Goal: Task Accomplishment & Management: Complete application form

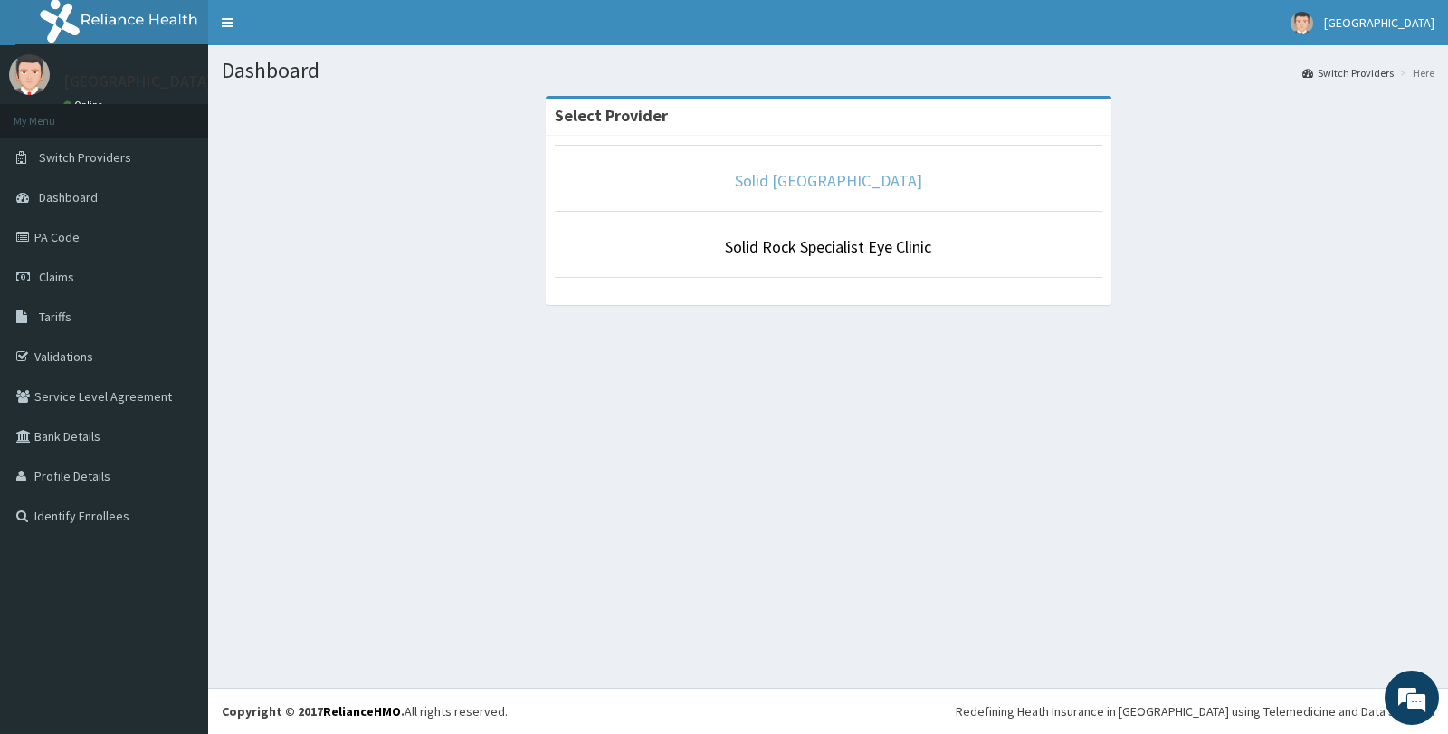
click at [852, 176] on link "Solid [GEOGRAPHIC_DATA]" at bounding box center [828, 180] width 187 height 21
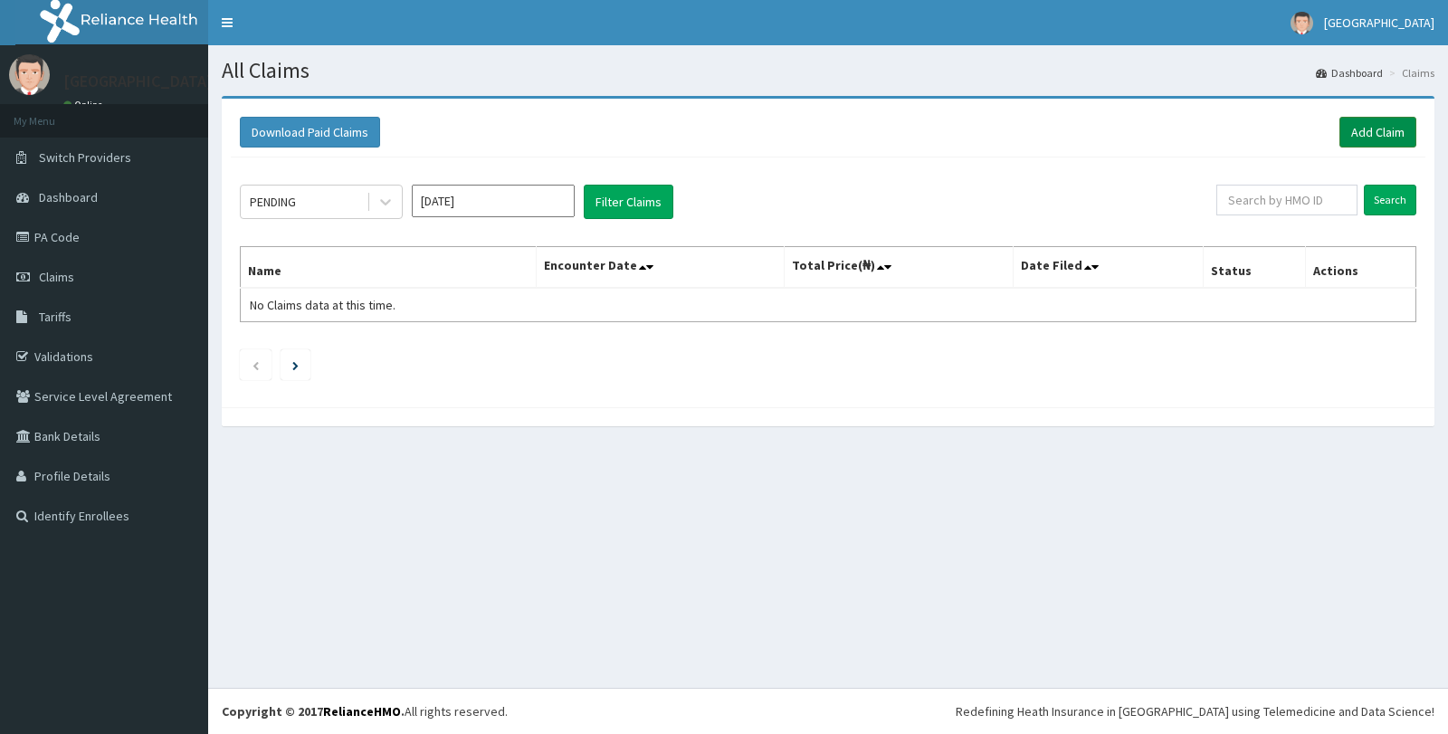
click at [1366, 145] on link "Add Claim" at bounding box center [1377, 132] width 77 height 31
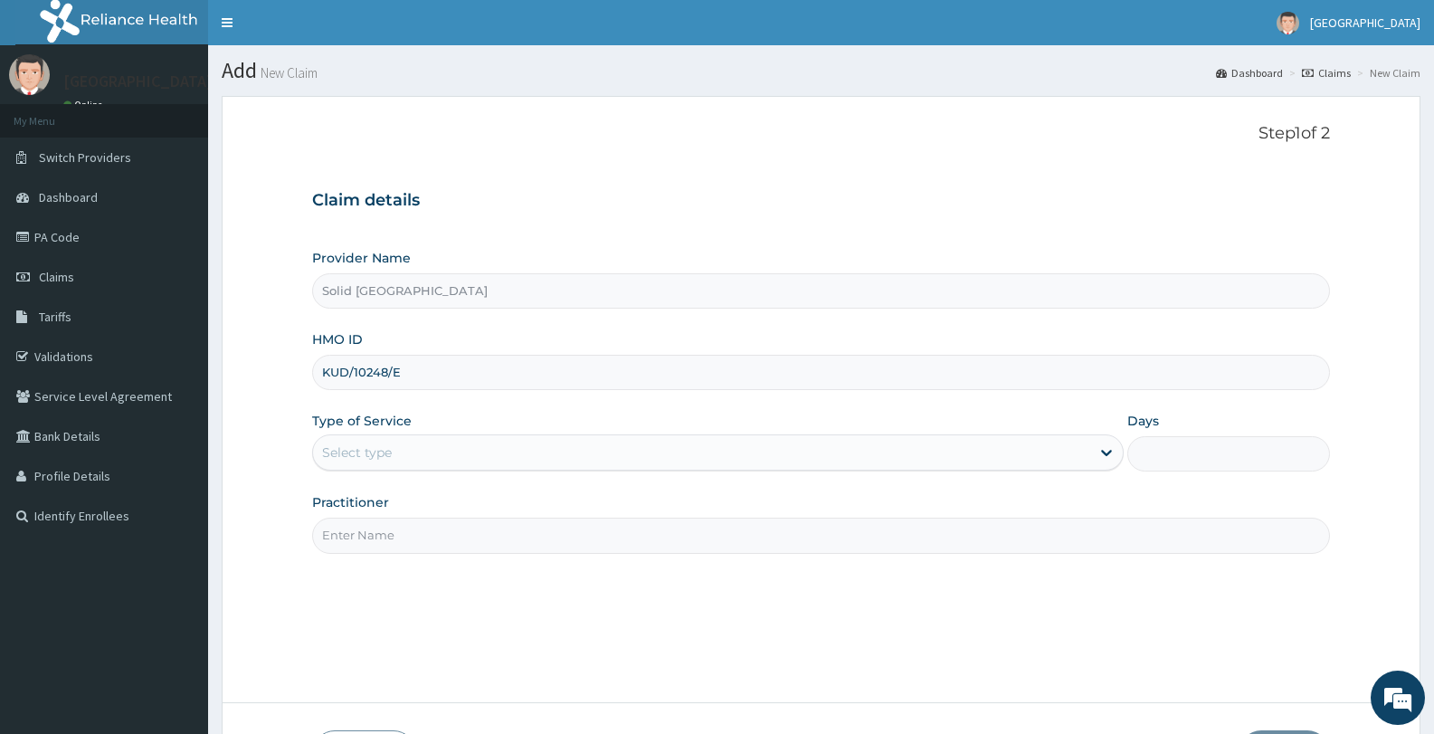
type input "KUD/10248/E"
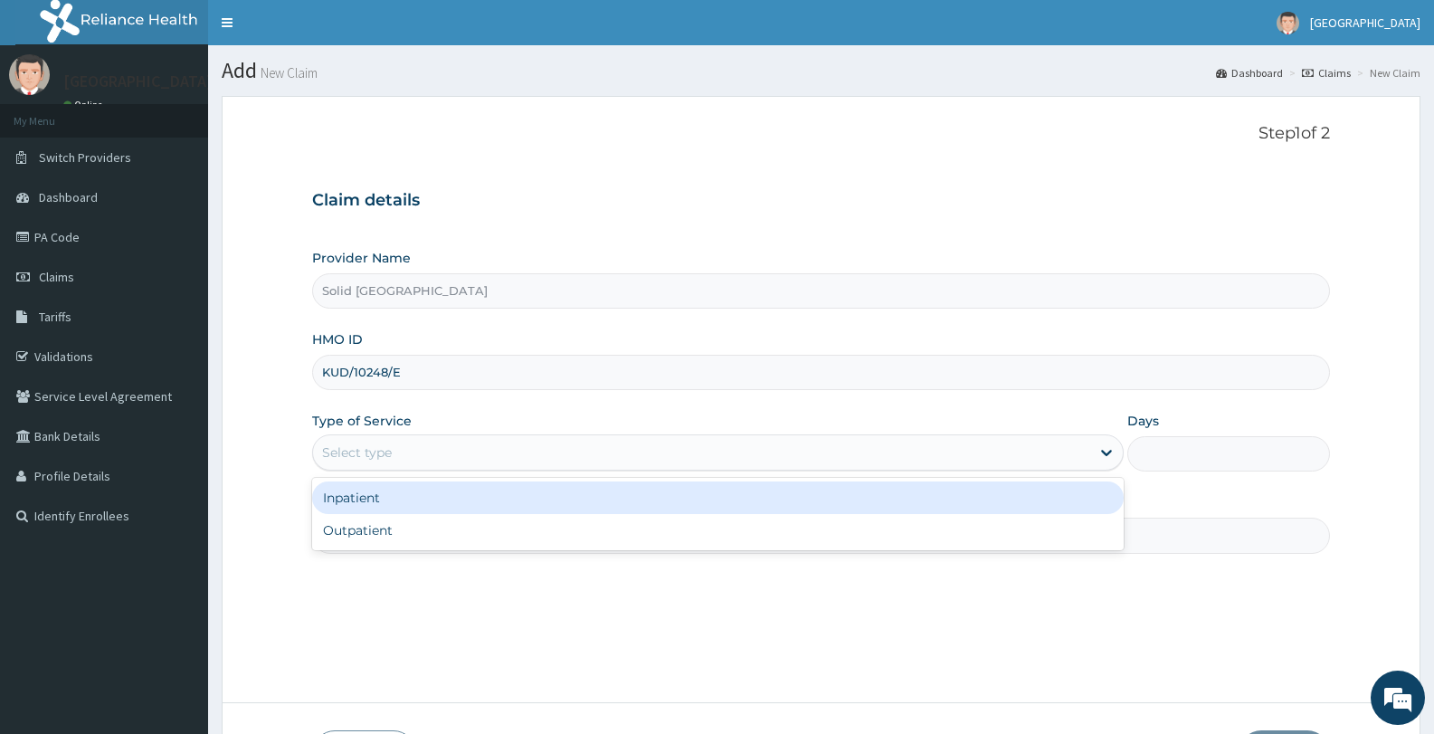
click at [472, 460] on div "Select type" at bounding box center [701, 452] width 776 height 29
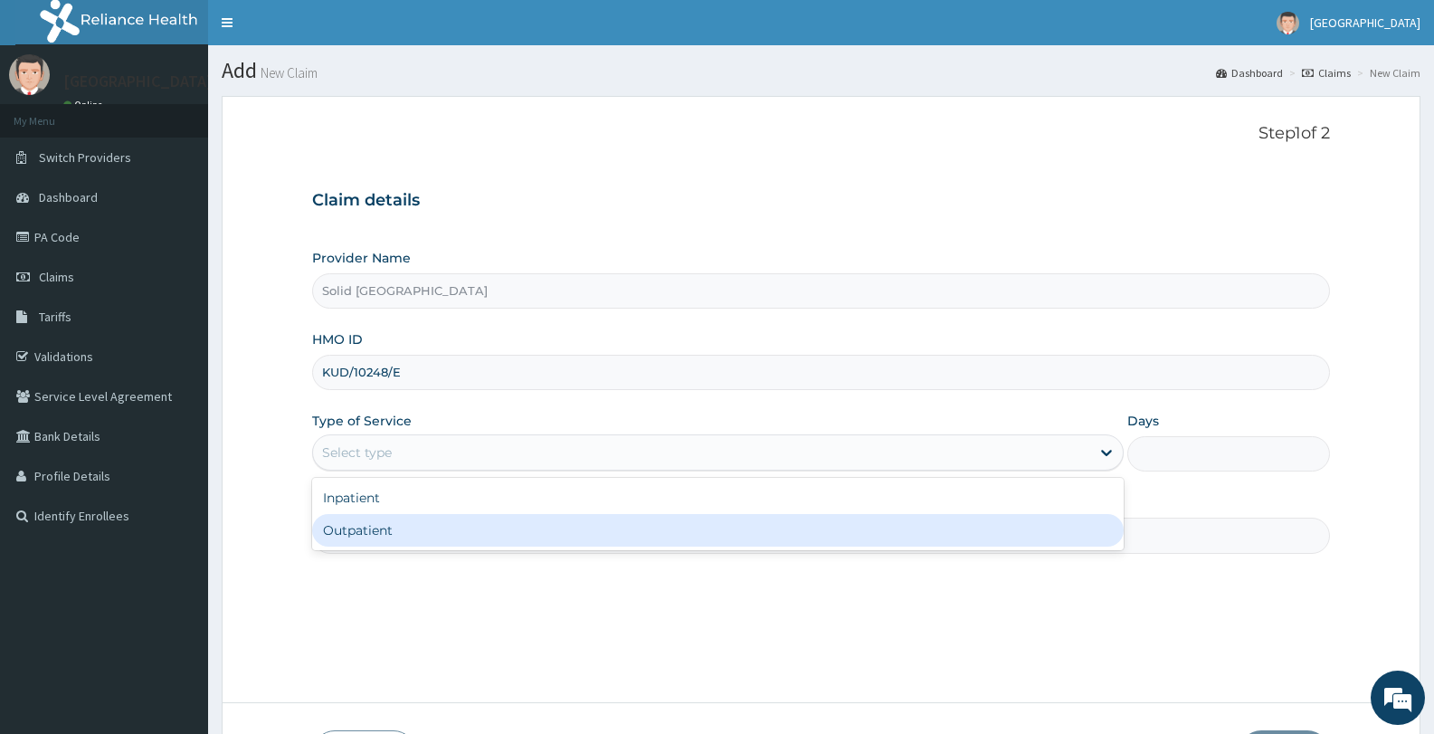
click at [384, 525] on div "Outpatient" at bounding box center [717, 530] width 811 height 33
type input "1"
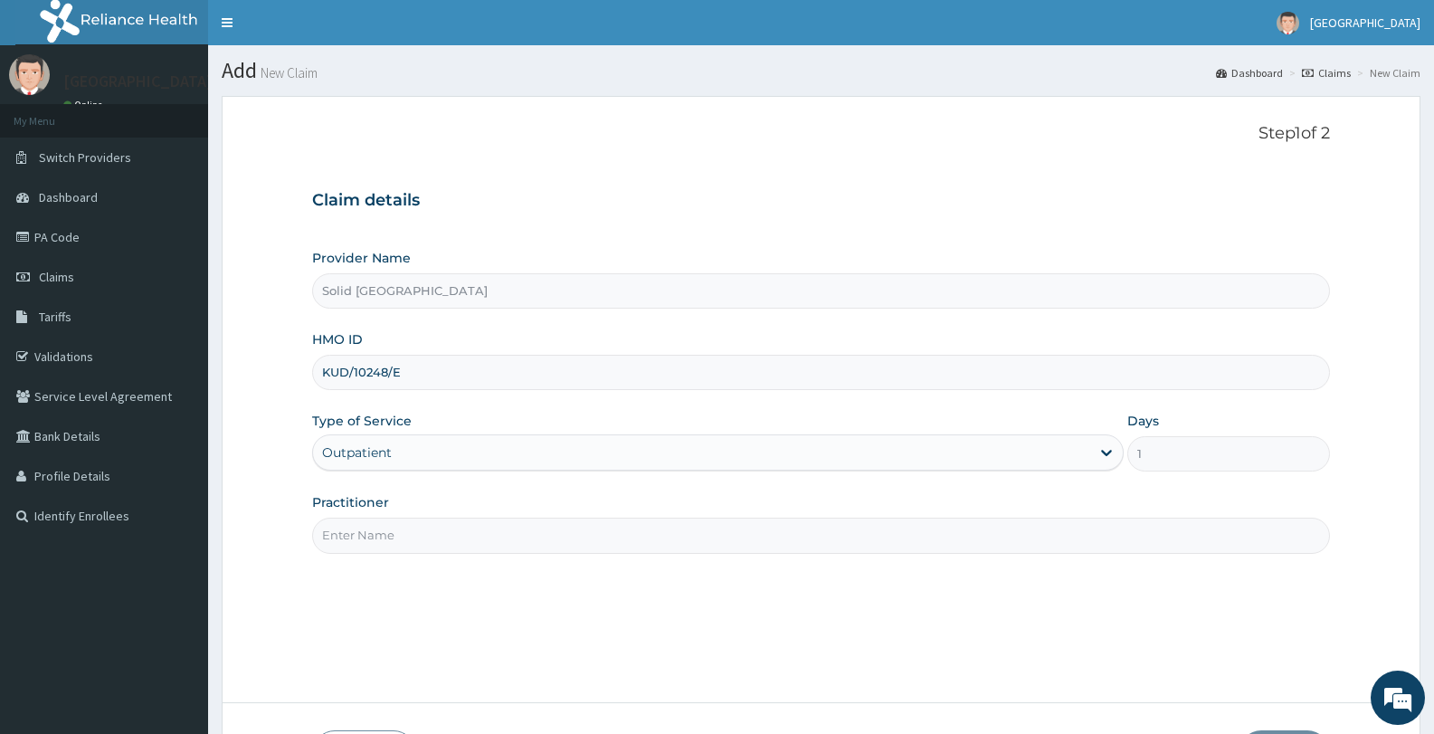
click at [404, 547] on input "Practitioner" at bounding box center [821, 535] width 1018 height 35
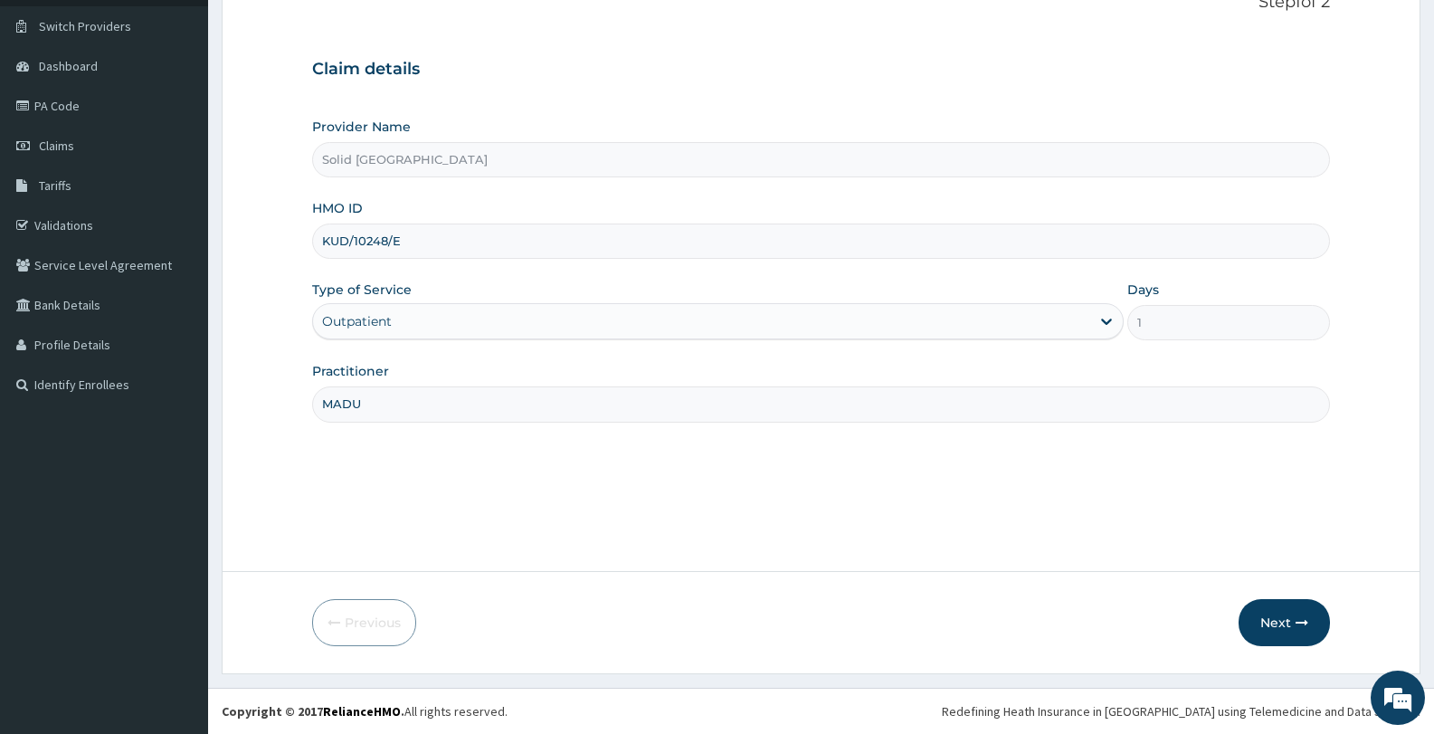
type input "MADU"
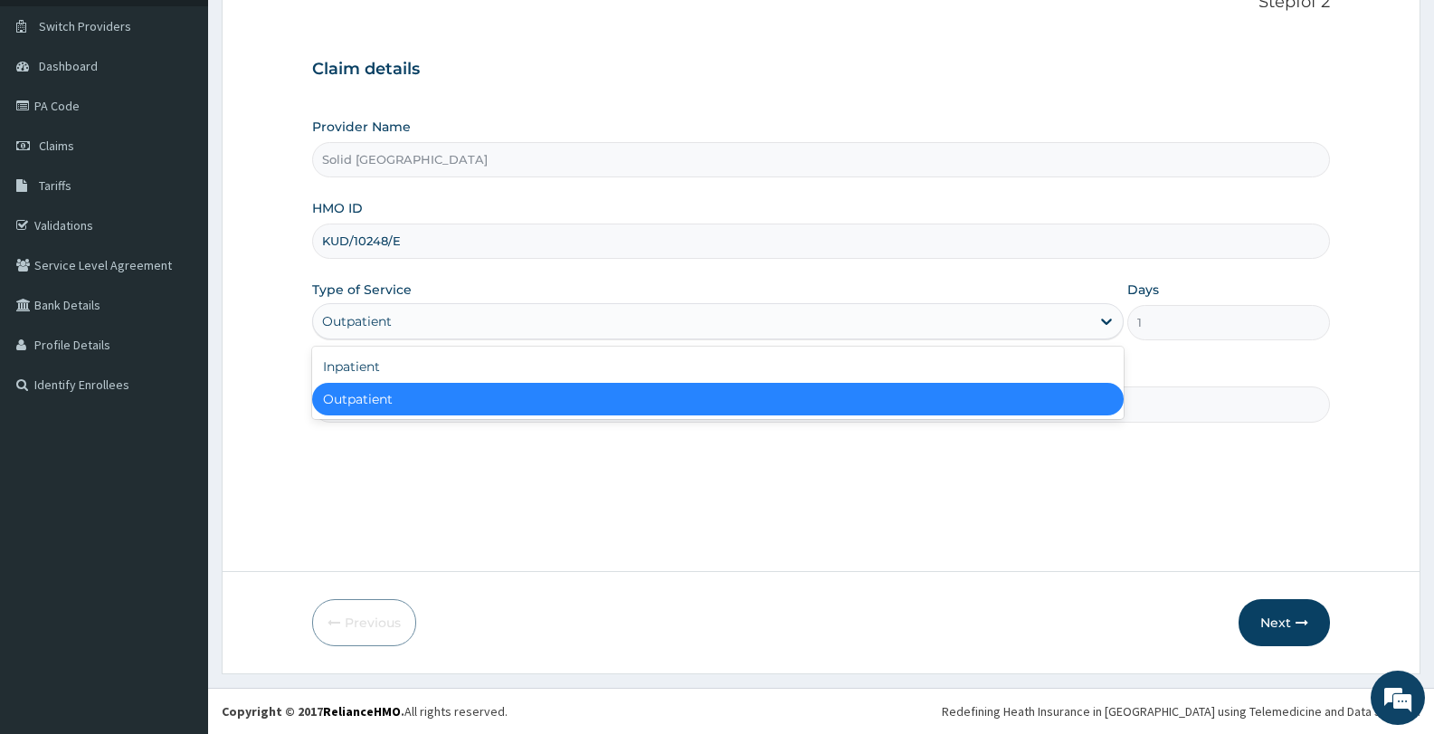
click at [506, 319] on div "Outpatient" at bounding box center [701, 321] width 776 height 29
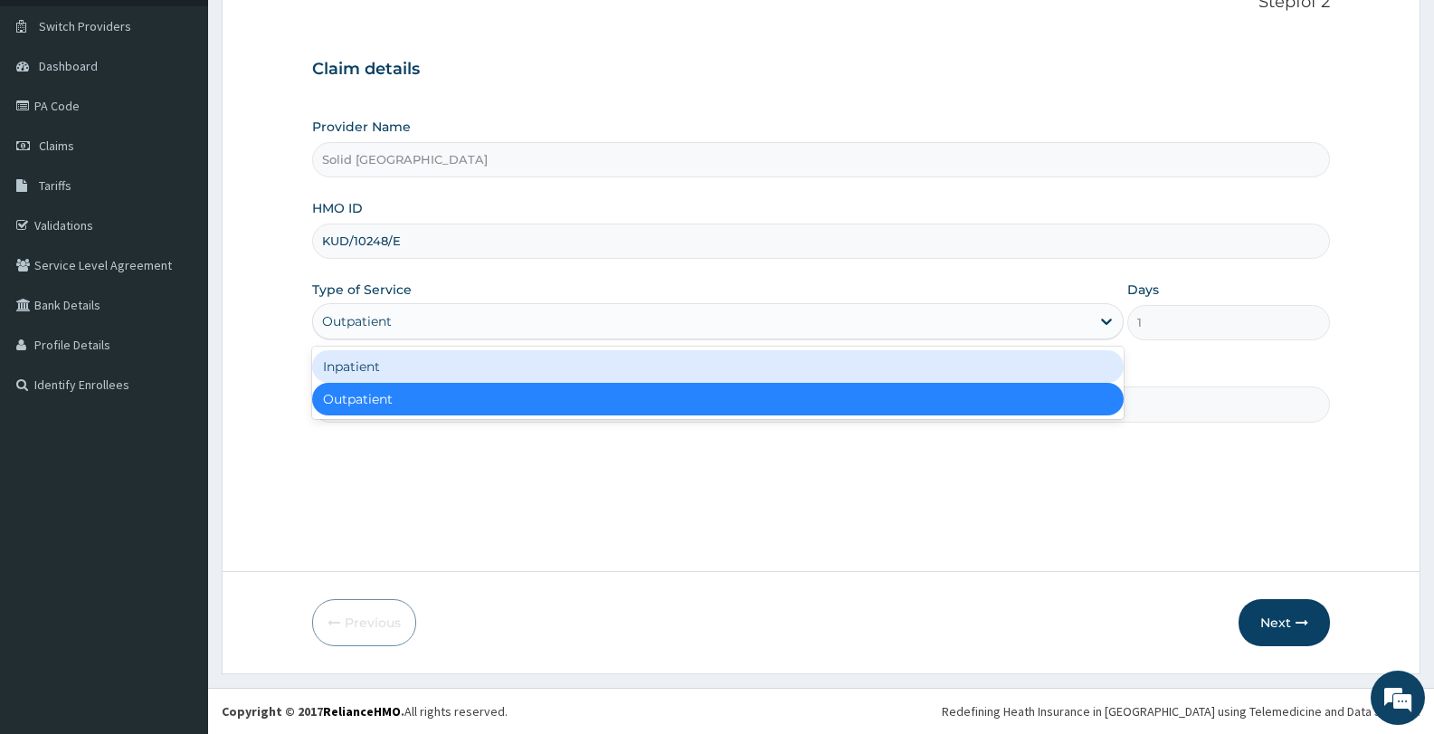
drag, startPoint x: 386, startPoint y: 369, endPoint x: 407, endPoint y: 367, distance: 20.9
click at [396, 369] on div "Inpatient" at bounding box center [717, 366] width 811 height 33
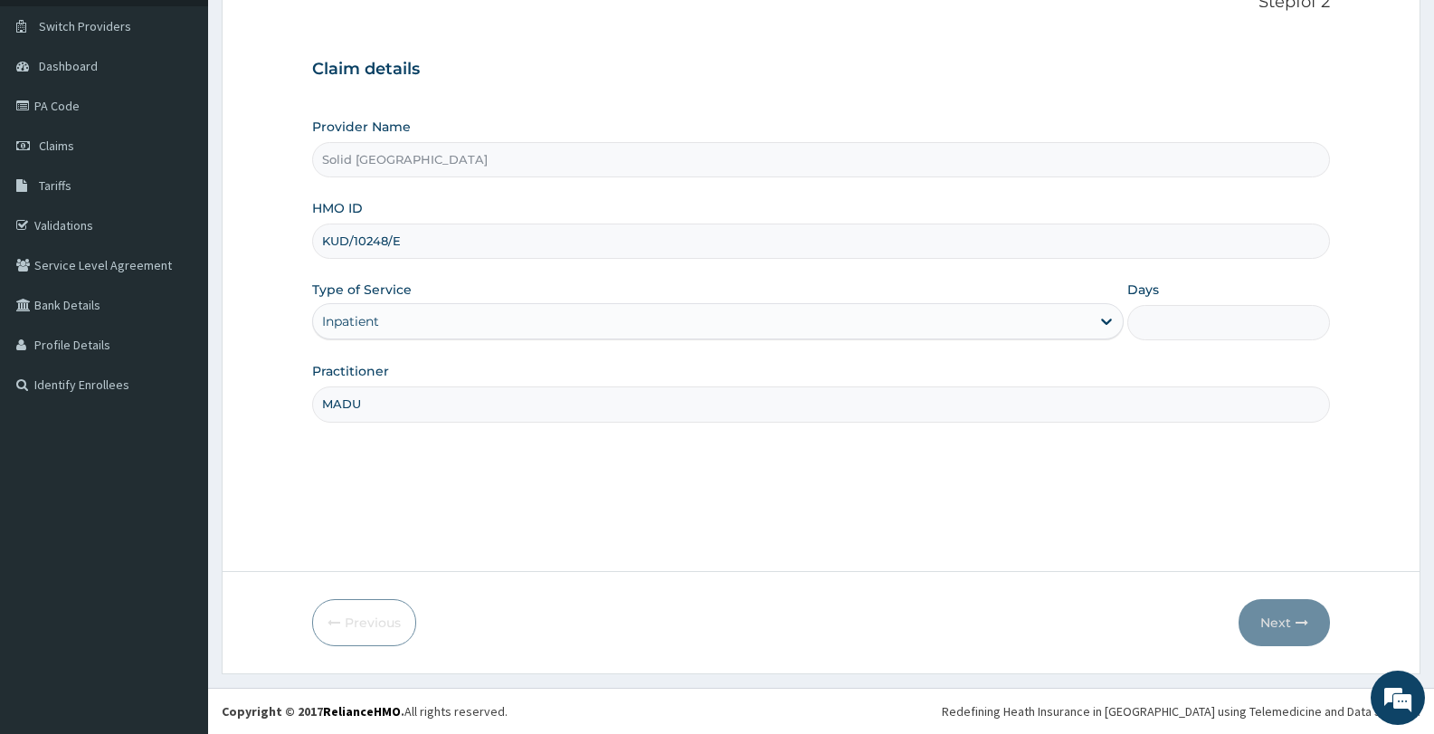
click at [1209, 331] on input "Days" at bounding box center [1229, 322] width 203 height 35
type input "2"
click at [1265, 620] on button "Next" at bounding box center [1284, 622] width 91 height 47
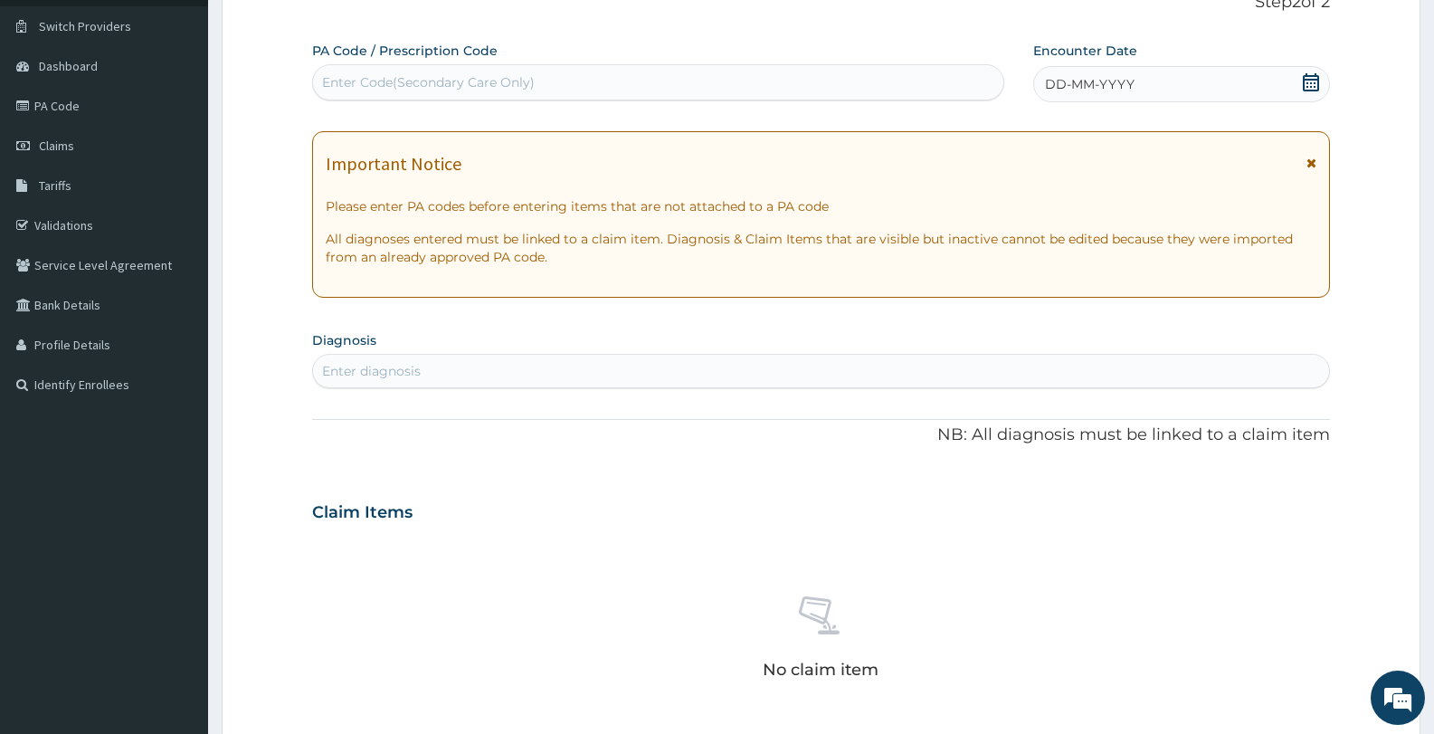
click at [1310, 161] on icon at bounding box center [1312, 163] width 10 height 13
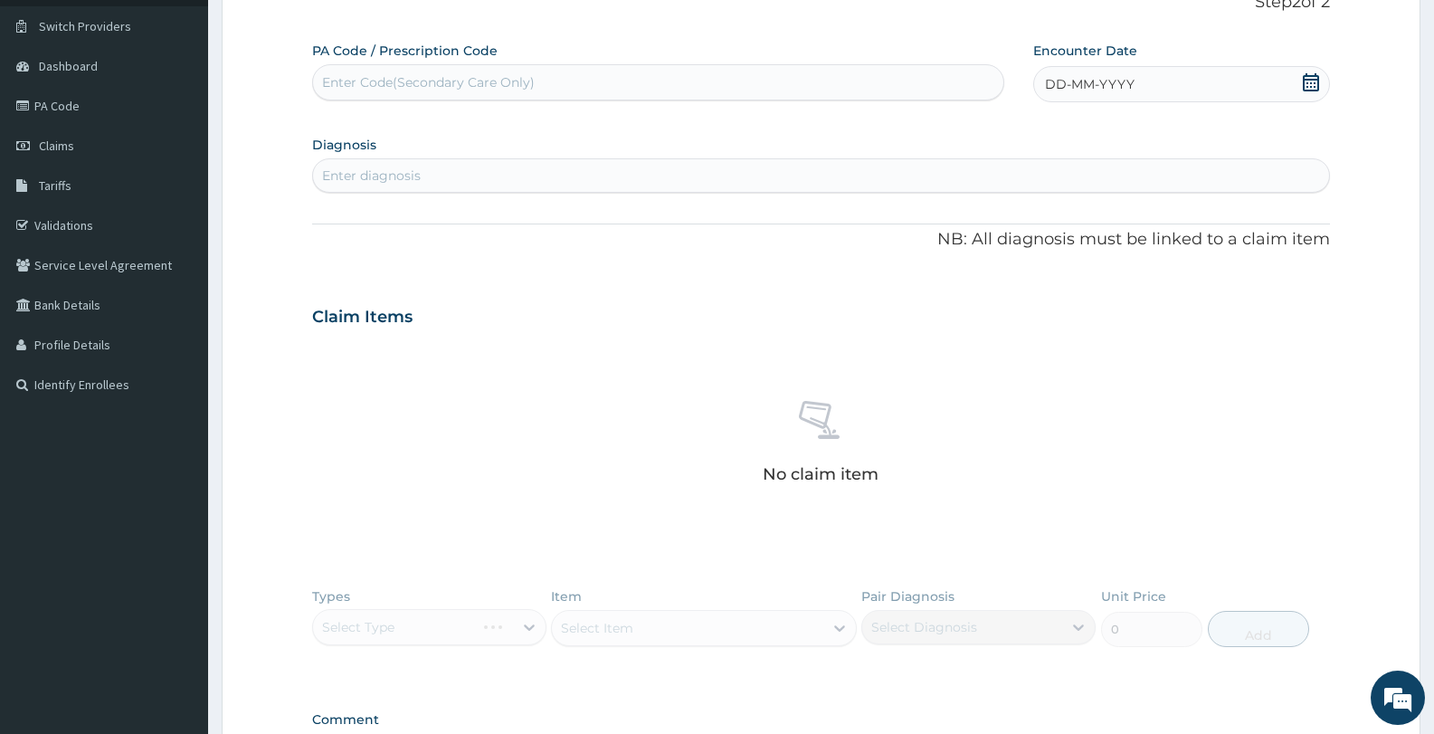
click at [1081, 86] on span "DD-MM-YYYY" at bounding box center [1090, 84] width 90 height 18
click at [1162, 225] on div "8" at bounding box center [1165, 227] width 27 height 27
click at [452, 172] on div "Enter diagnosis" at bounding box center [821, 175] width 1016 height 29
type input "MALA"
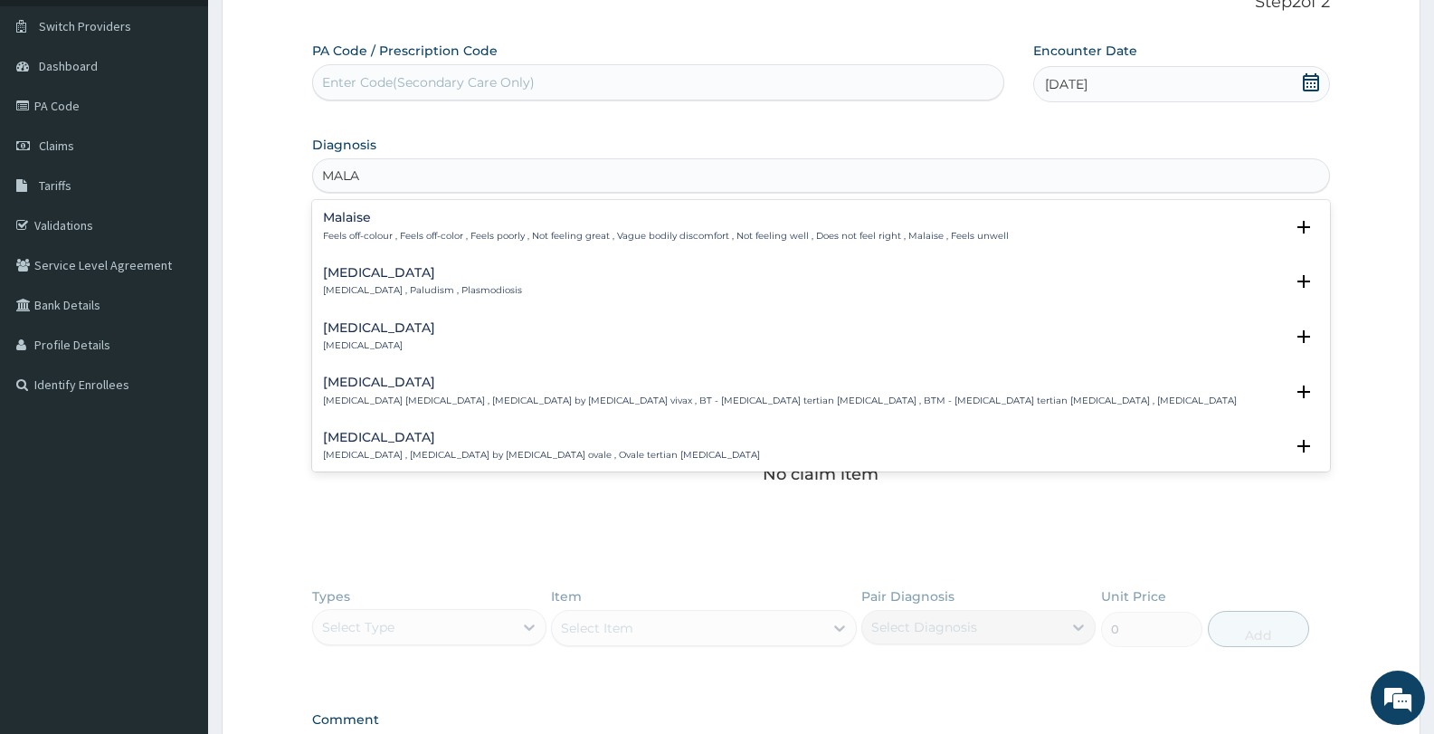
click at [340, 281] on div "[MEDICAL_DATA] [MEDICAL_DATA] , Paludism , Plasmodiosis" at bounding box center [422, 282] width 199 height 32
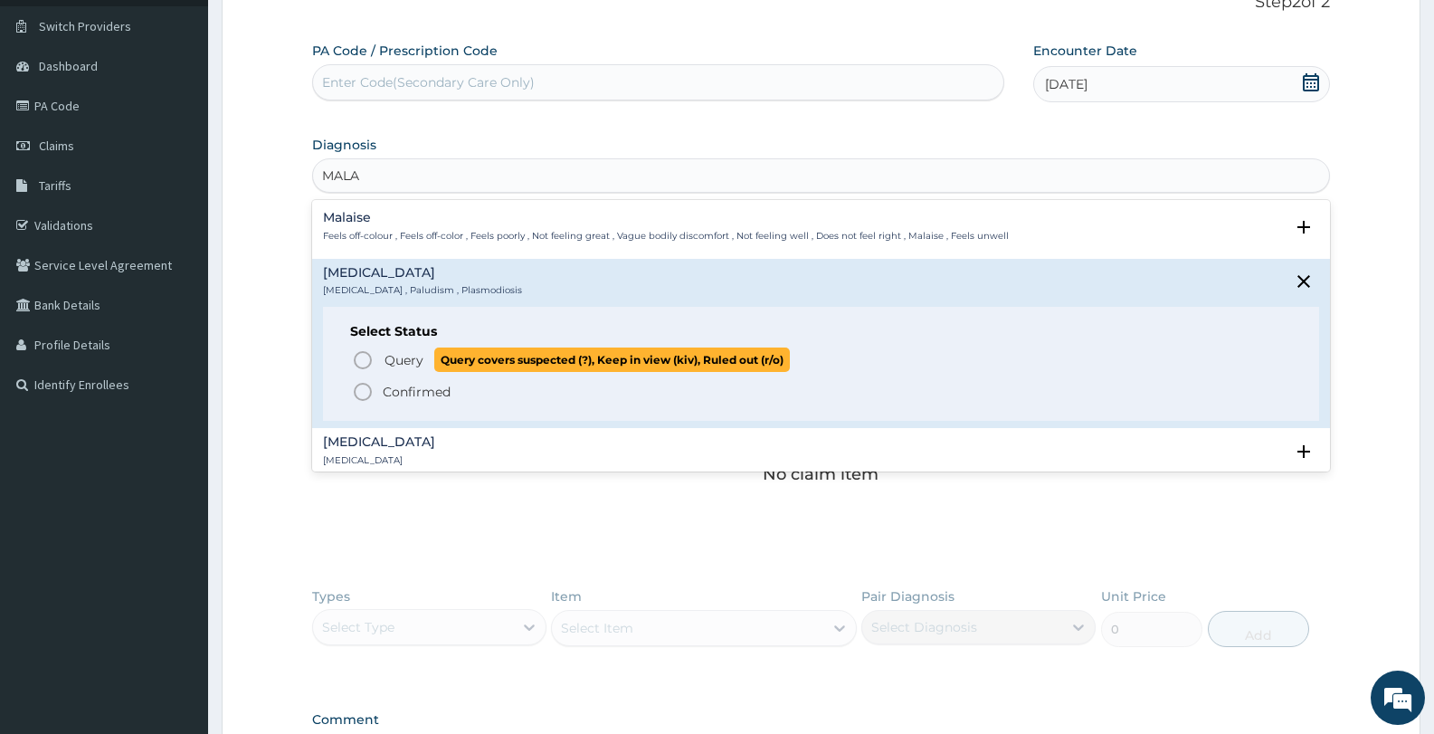
drag, startPoint x: 360, startPoint y: 363, endPoint x: 411, endPoint y: 350, distance: 52.2
click at [357, 363] on icon "status option query" at bounding box center [363, 360] width 22 height 22
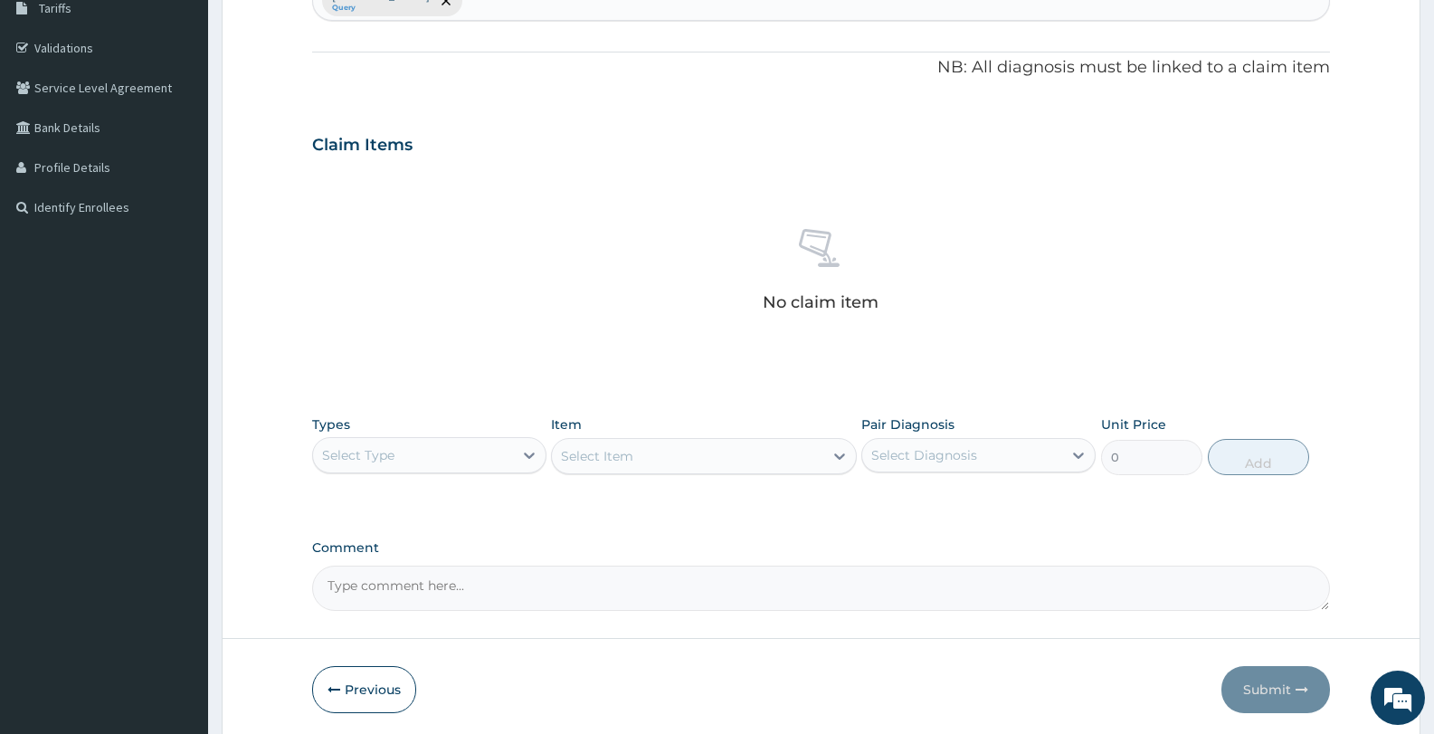
scroll to position [312, 0]
click at [453, 454] on div "Select Type" at bounding box center [413, 451] width 200 height 29
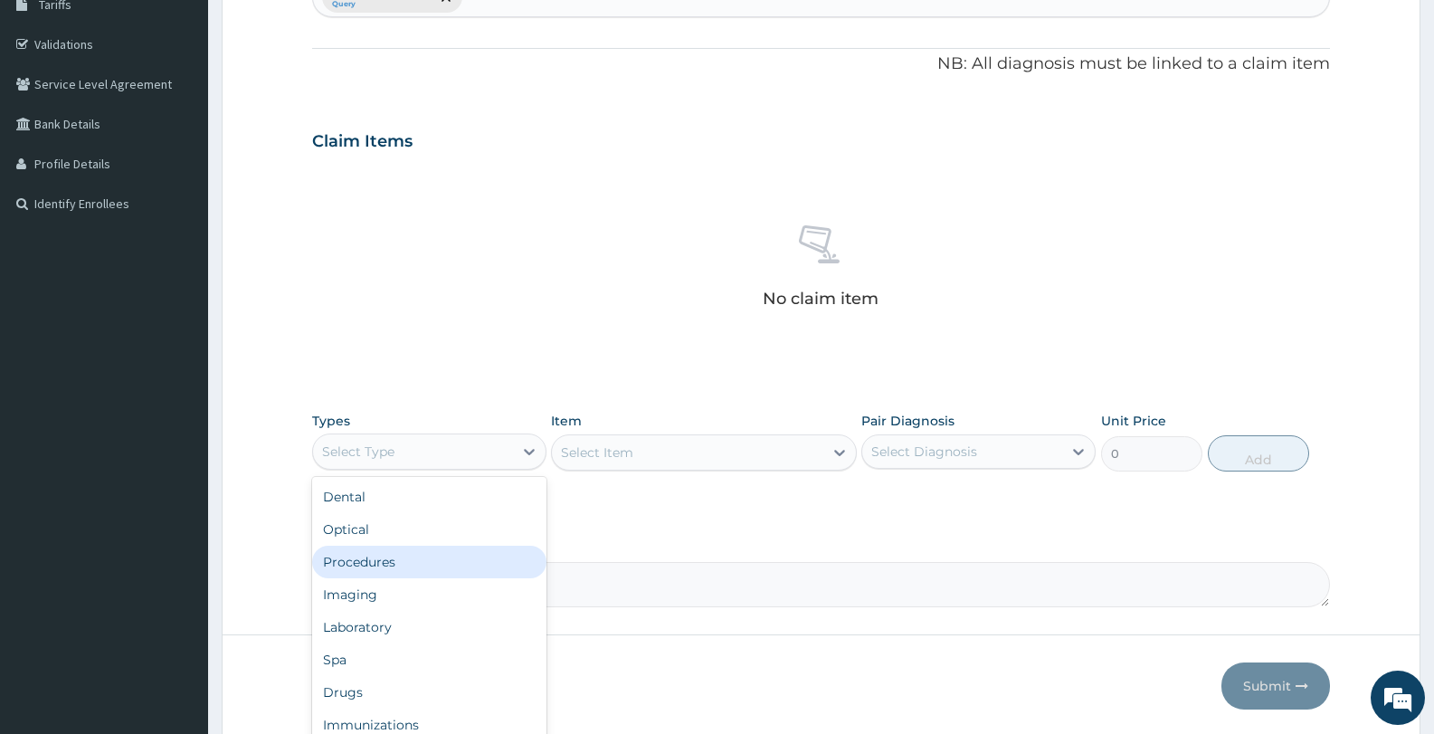
click at [401, 557] on div "Procedures" at bounding box center [429, 562] width 234 height 33
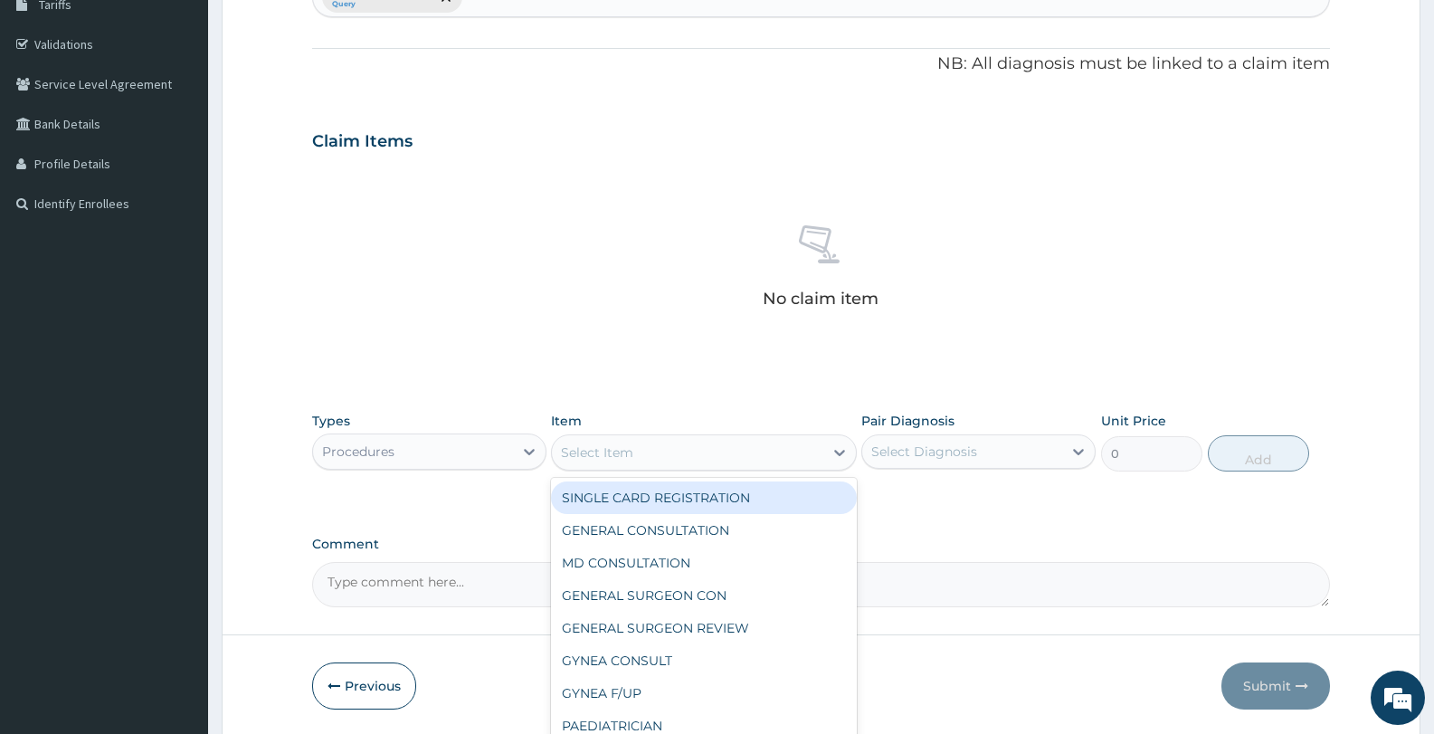
click at [725, 458] on div "Select Item" at bounding box center [687, 452] width 271 height 29
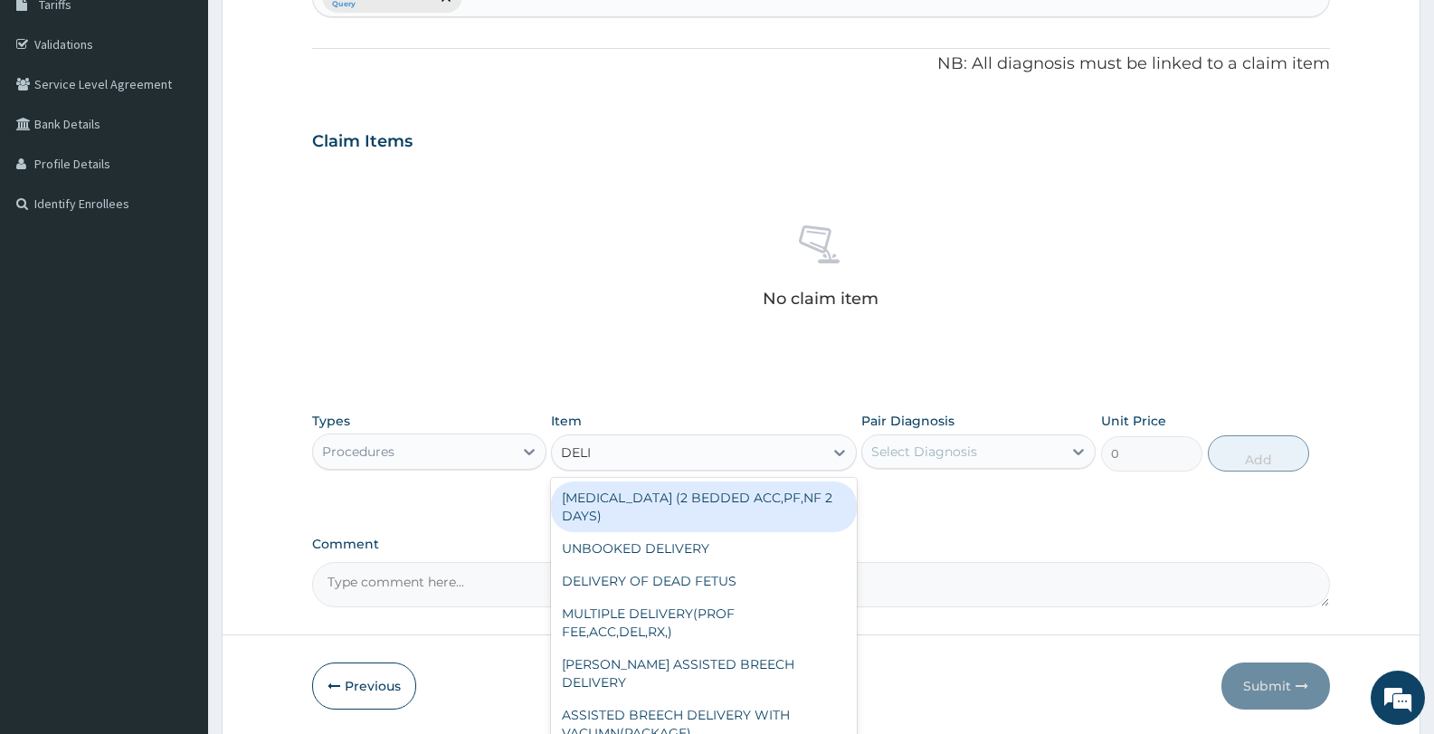
type input "DELIV"
click at [667, 514] on div "[MEDICAL_DATA] (2 BEDDED ACC,PF,NF 2 DAYS)" at bounding box center [703, 506] width 305 height 51
type input "150000"
